Goal: Transaction & Acquisition: Purchase product/service

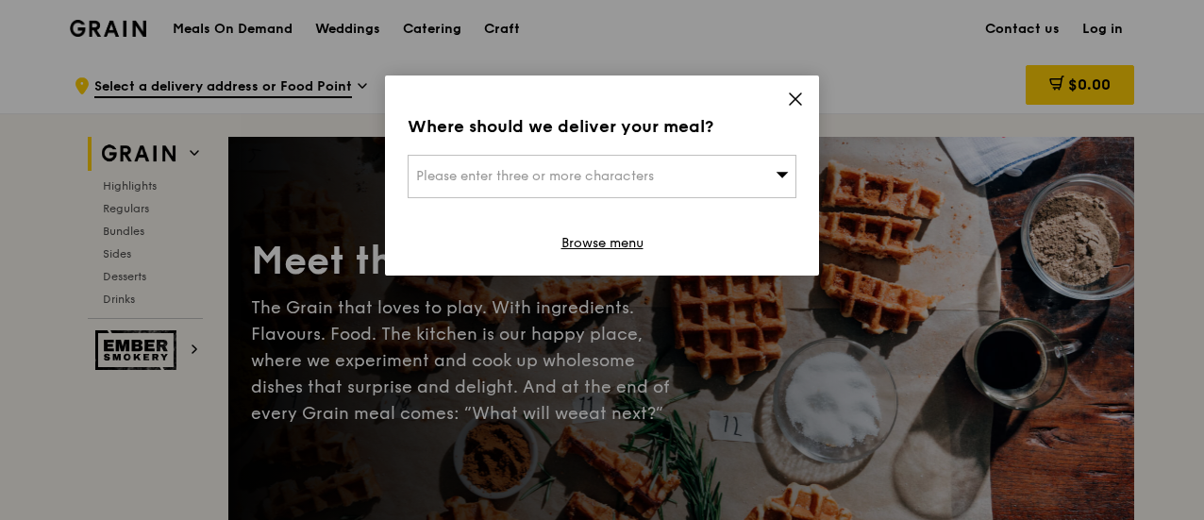
click at [802, 92] on icon at bounding box center [795, 99] width 17 height 17
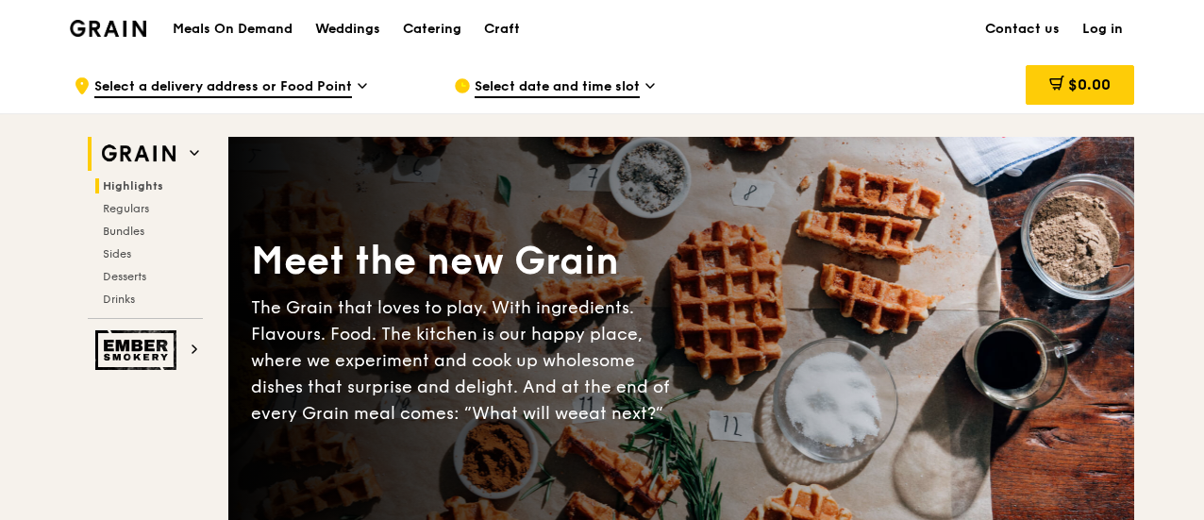
click at [138, 191] on span "Highlights" at bounding box center [133, 185] width 60 height 13
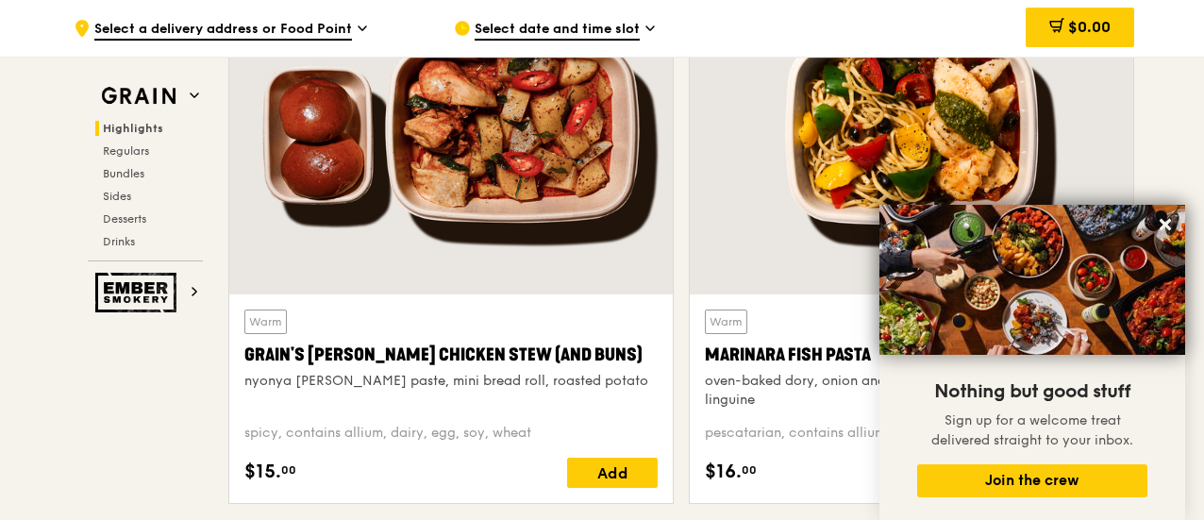
scroll to position [722, 0]
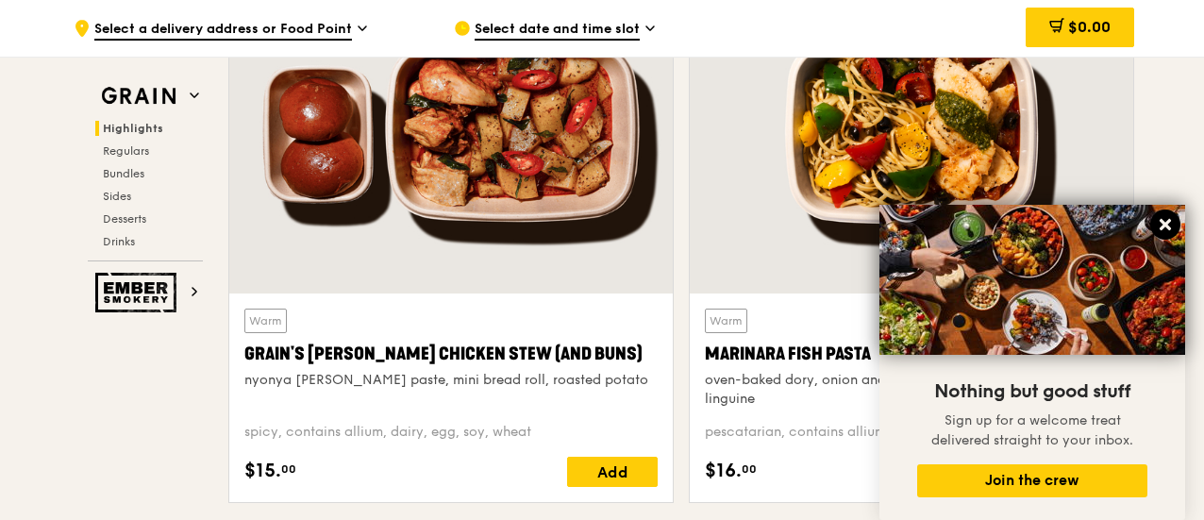
click at [1167, 220] on icon at bounding box center [1165, 224] width 17 height 17
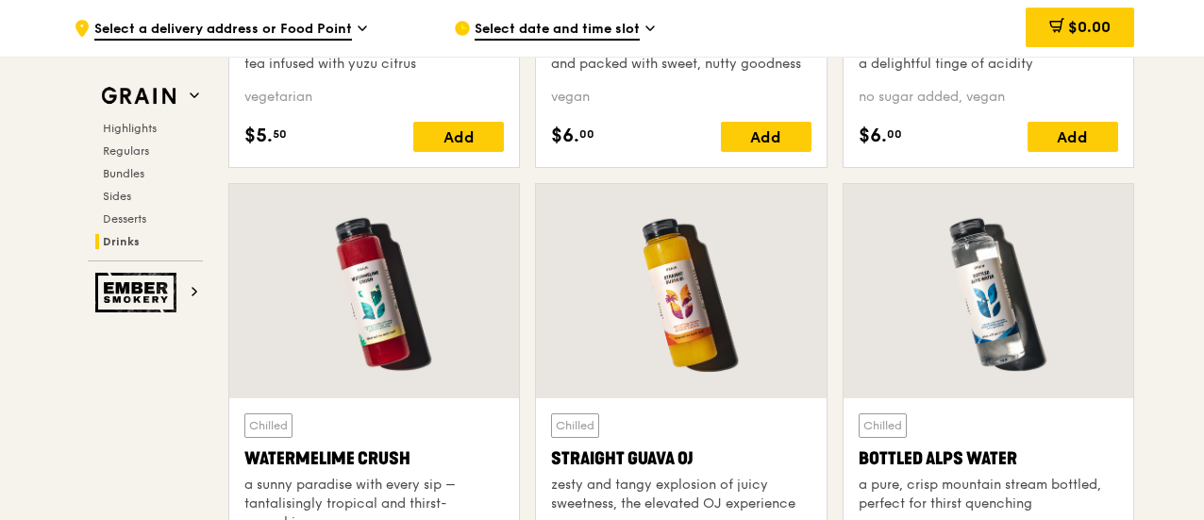
scroll to position [7325, 0]
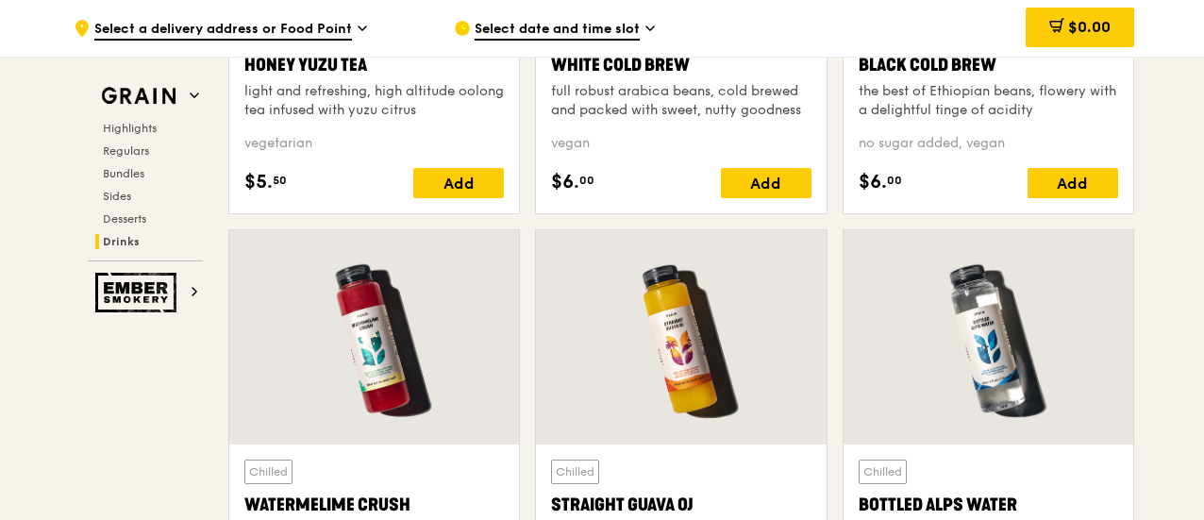
click at [391, 278] on div at bounding box center [374, 337] width 290 height 214
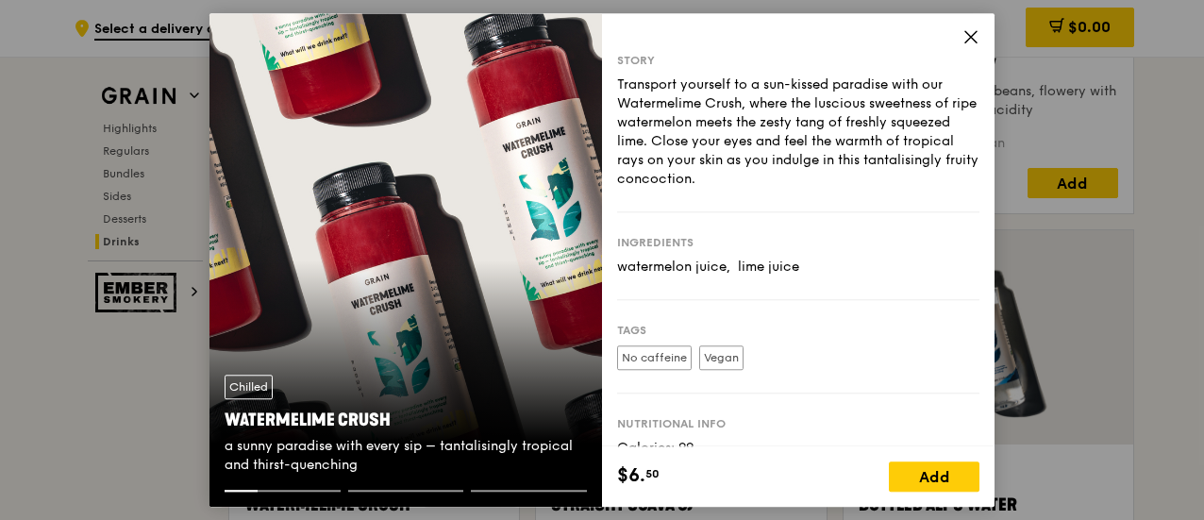
drag, startPoint x: 770, startPoint y: 125, endPoint x: 774, endPoint y: 178, distance: 53.0
click at [774, 178] on div "Transport yourself to a sun-kissed paradise with our Watermelime Crush, where t…" at bounding box center [798, 131] width 362 height 113
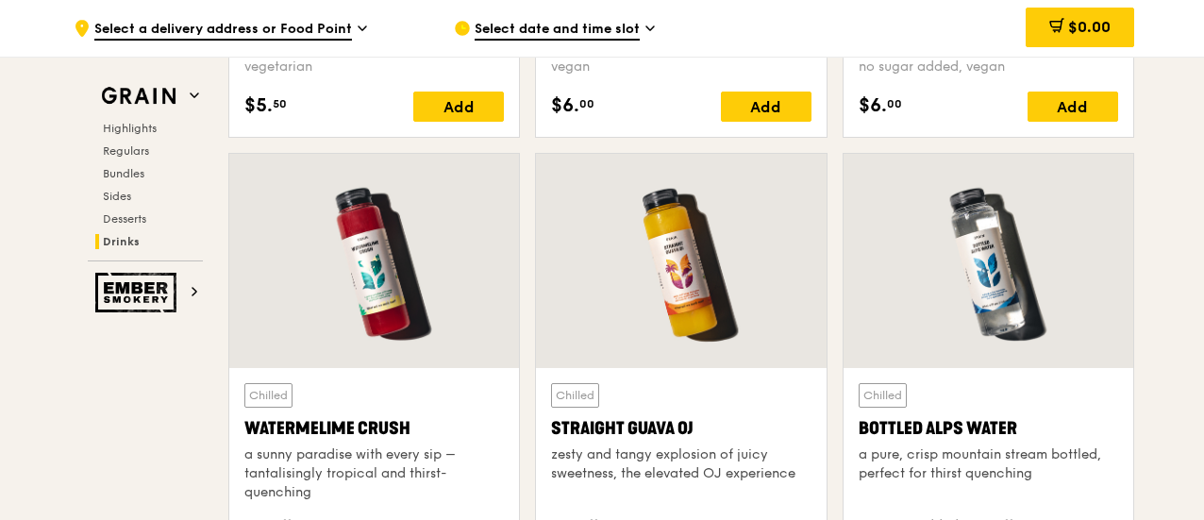
scroll to position [7419, 0]
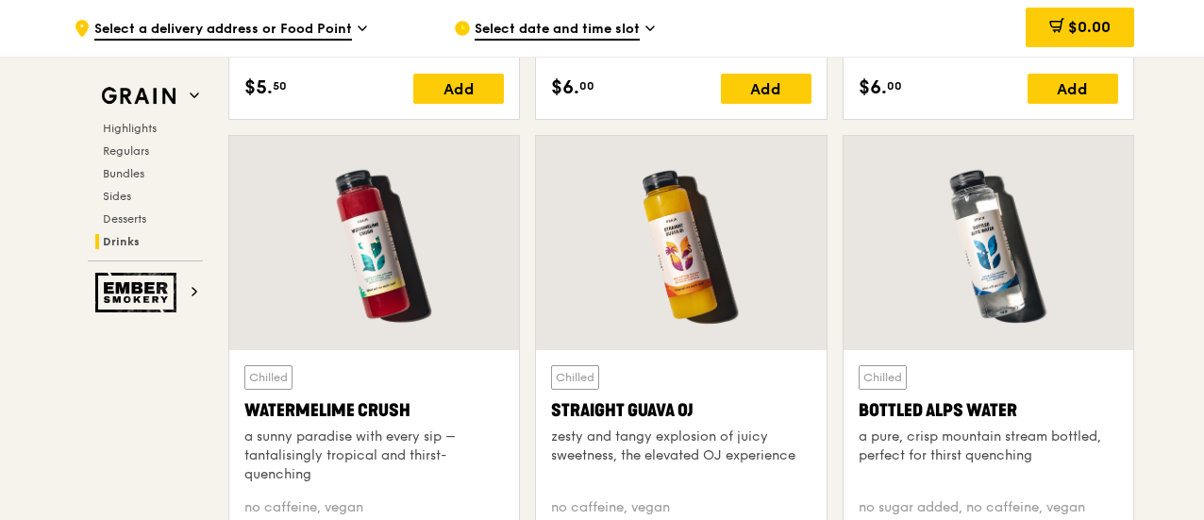
click at [703, 266] on div at bounding box center [681, 243] width 290 height 214
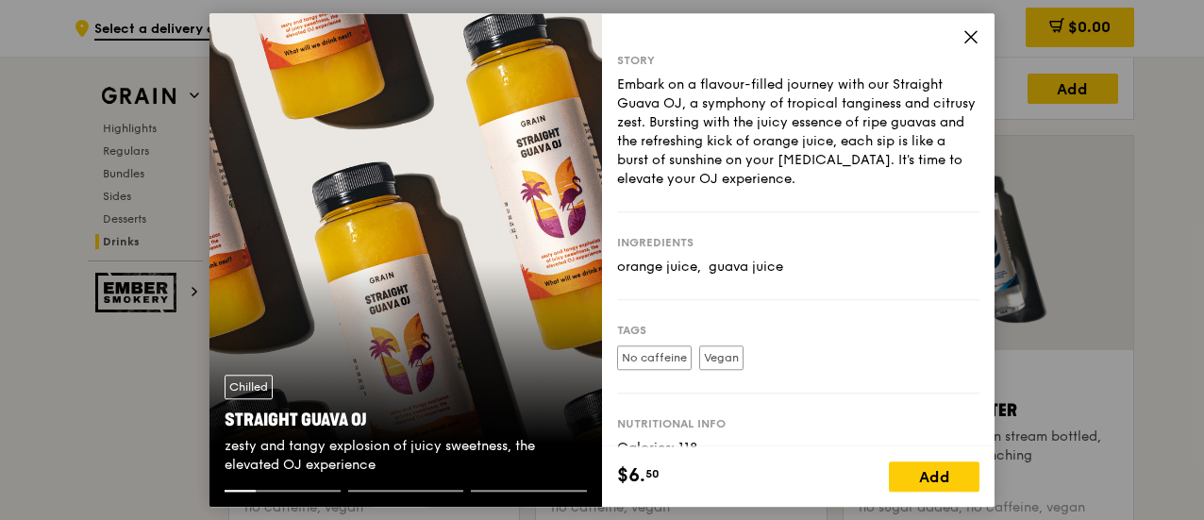
drag, startPoint x: 857, startPoint y: 227, endPoint x: 857, endPoint y: 276, distance: 49.1
click at [857, 276] on div "Ingredients orange juice,  guava juice" at bounding box center [798, 256] width 362 height 88
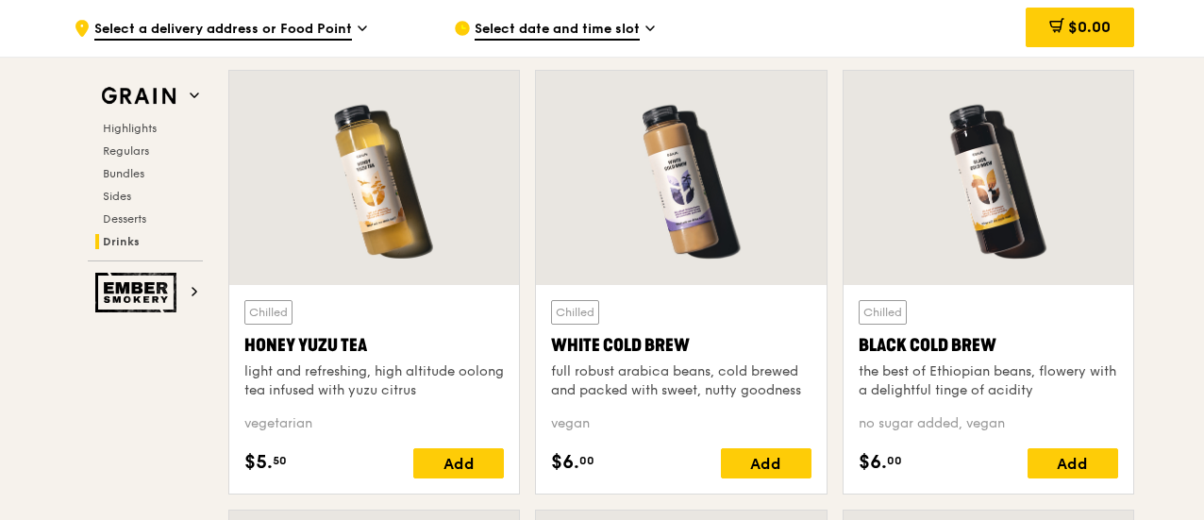
scroll to position [7042, 0]
